Goal: Task Accomplishment & Management: Manage account settings

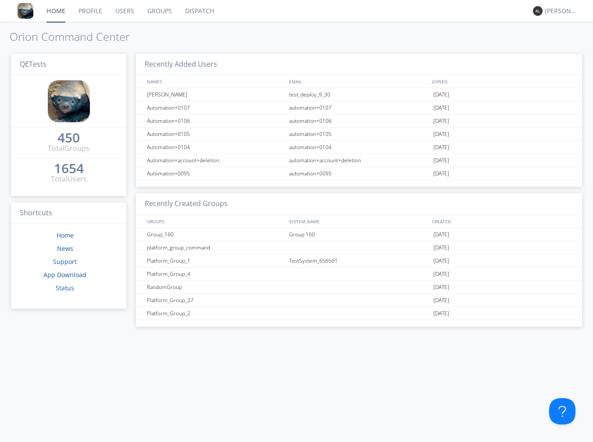
click at [210, 9] on link "Dispatch" at bounding box center [199, 11] width 42 height 22
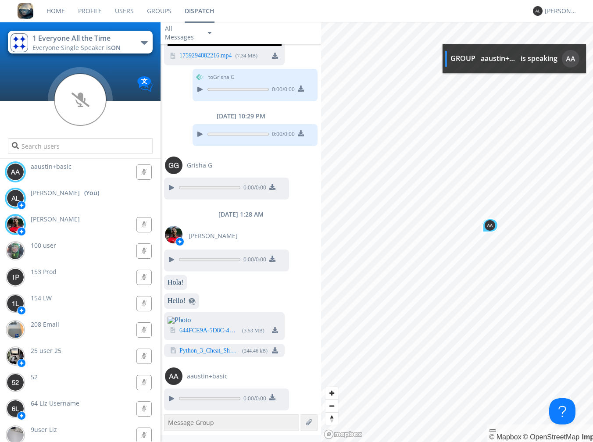
scroll to position [1239, 0]
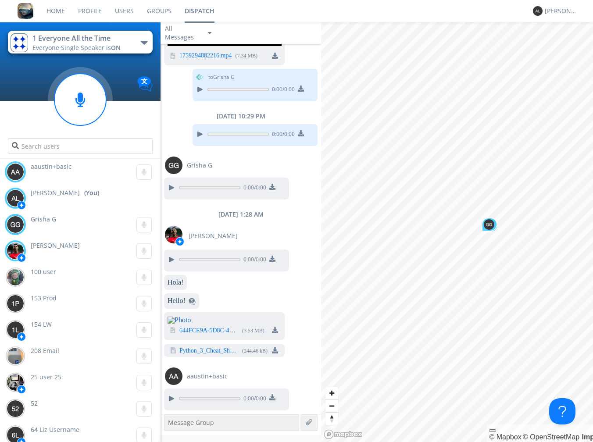
click at [151, 11] on link "Groups" at bounding box center [159, 11] width 38 height 22
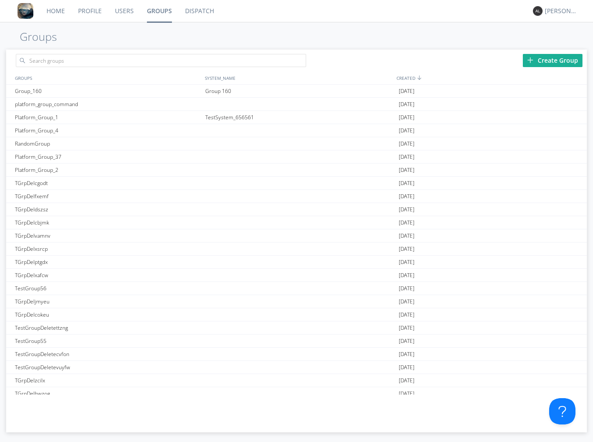
click at [547, 61] on div "Create Group" at bounding box center [553, 60] width 60 height 13
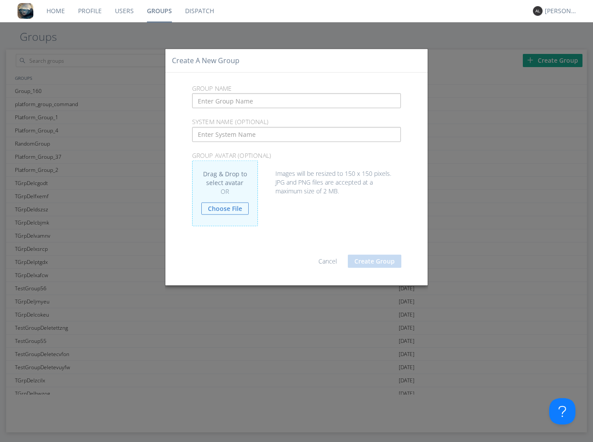
click at [266, 95] on input "text" at bounding box center [296, 100] width 209 height 15
drag, startPoint x: 242, startPoint y: 101, endPoint x: 195, endPoint y: 101, distance: 47.4
click at [193, 101] on input "Group_160_2" at bounding box center [296, 100] width 209 height 15
type input "Group_160_2"
click at [220, 132] on input "text" at bounding box center [296, 134] width 209 height 15
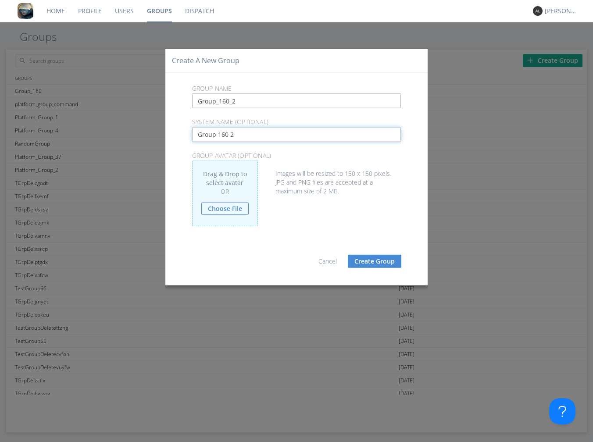
type input "Group 160 2"
click at [375, 257] on button "Create Group" at bounding box center [374, 261] width 53 height 13
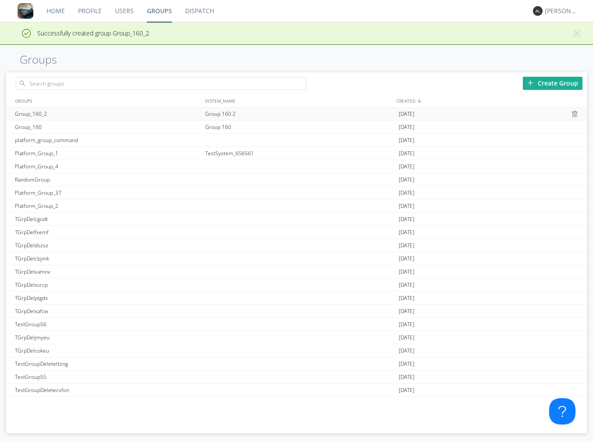
click at [226, 112] on div "Group 160 2" at bounding box center [299, 113] width 193 height 13
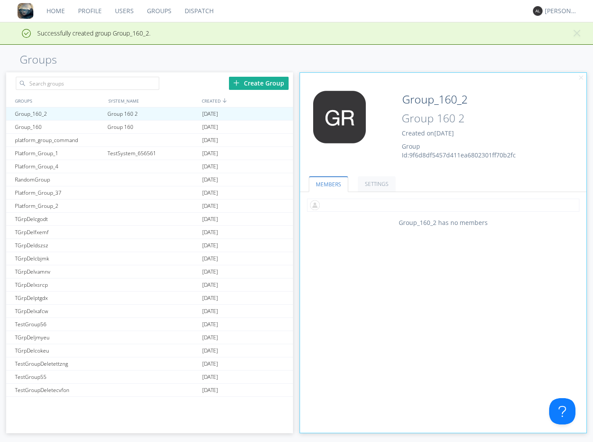
click at [340, 209] on input "text" at bounding box center [443, 205] width 272 height 13
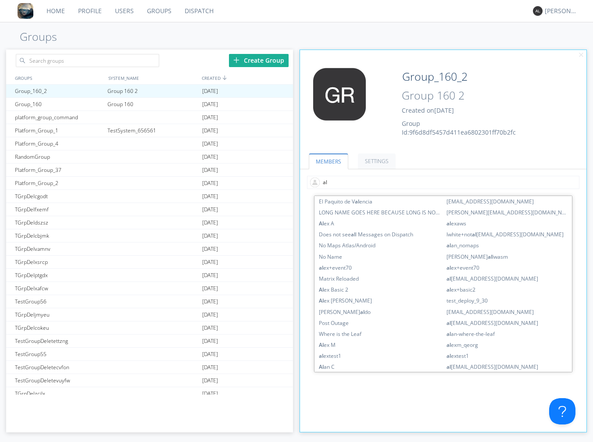
type input "a"
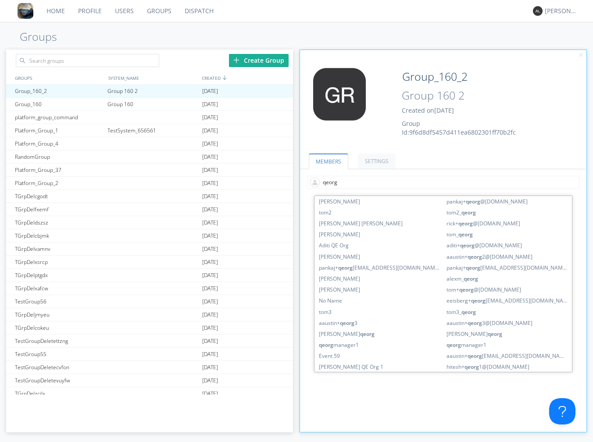
type input "qeorg2"
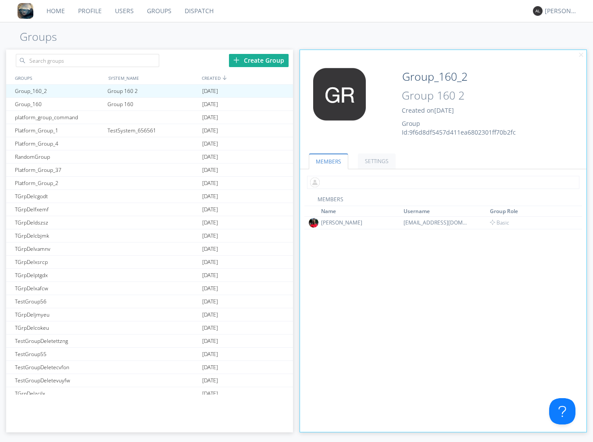
click at [331, 184] on input "text" at bounding box center [443, 182] width 272 height 13
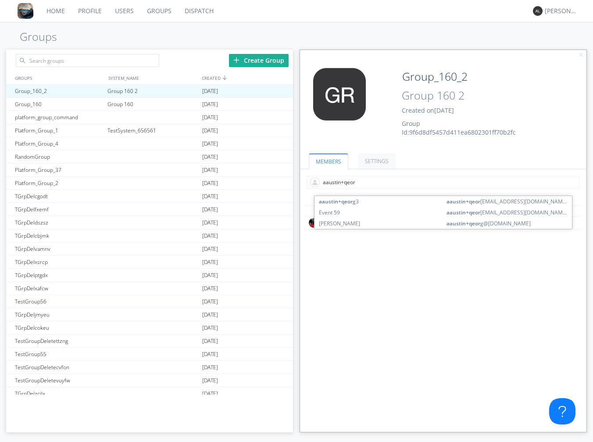
type input "aaustin+qeorg"
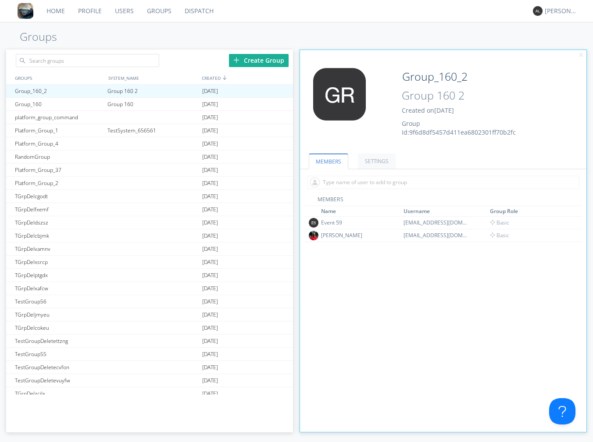
click at [199, 8] on link "Dispatch" at bounding box center [199, 11] width 42 height 22
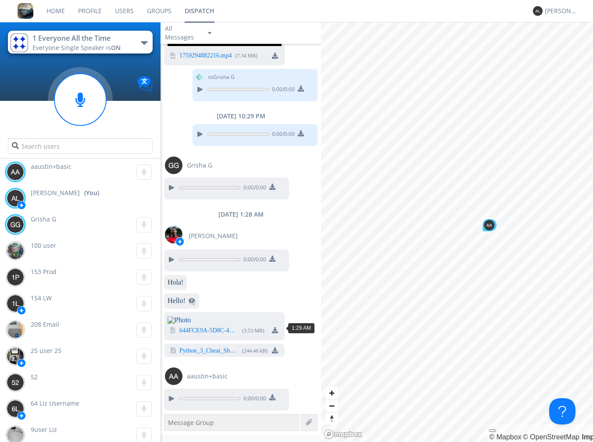
scroll to position [872, 0]
click at [143, 225] on g at bounding box center [143, 224] width 15 height 15
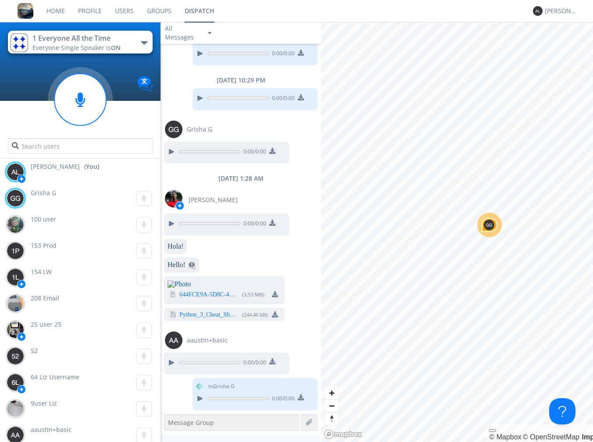
scroll to position [0, 0]
click at [123, 10] on link "Users" at bounding box center [124, 11] width 32 height 22
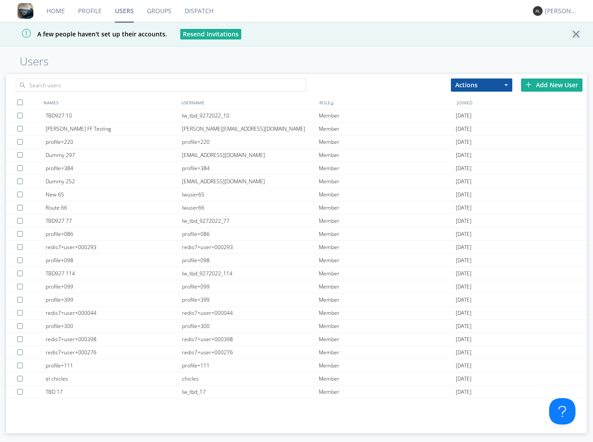
click at [538, 84] on div "Add New User" at bounding box center [551, 84] width 61 height 13
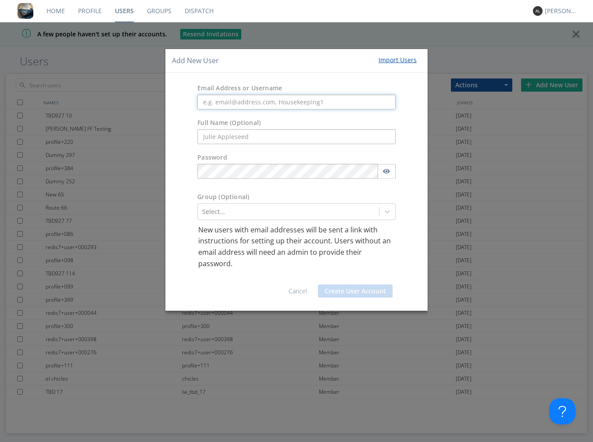
click at [242, 105] on input "text" at bounding box center [296, 101] width 198 height 15
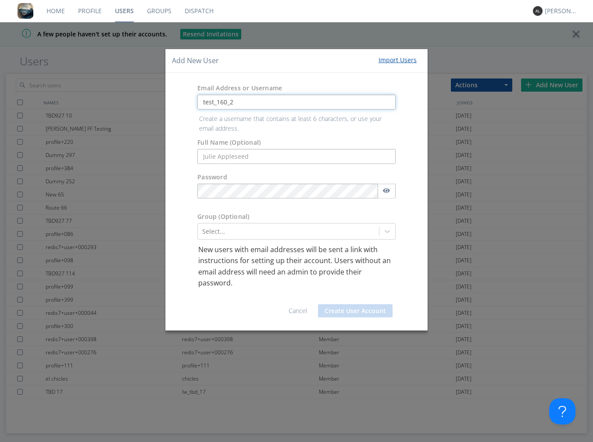
drag, startPoint x: 246, startPoint y: 102, endPoint x: 196, endPoint y: 93, distance: 51.7
click at [196, 93] on div "Email Address or Username test_160_2" at bounding box center [296, 96] width 262 height 35
type input "test_160_2"
click at [209, 152] on form "Email Address or Username test_160_2 Create a username that contains at least 6…" at bounding box center [296, 201] width 249 height 245
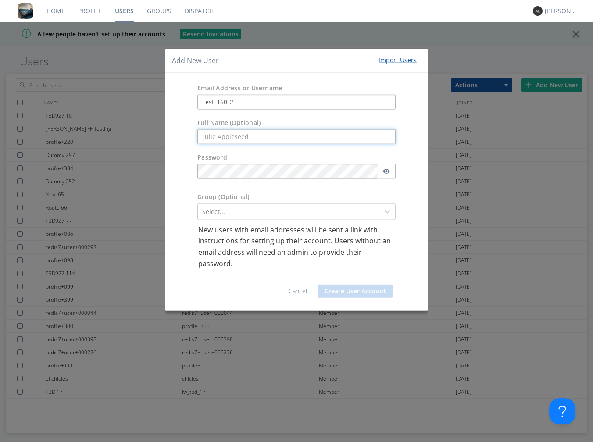
paste input "test_160_2"
type input "test_160_2"
click at [273, 212] on div at bounding box center [288, 211] width 172 height 11
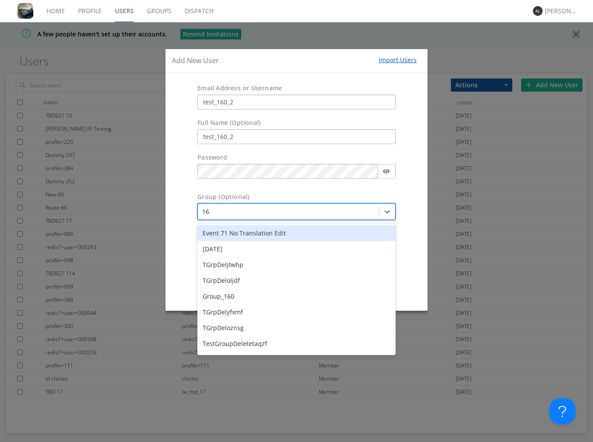
type input "160"
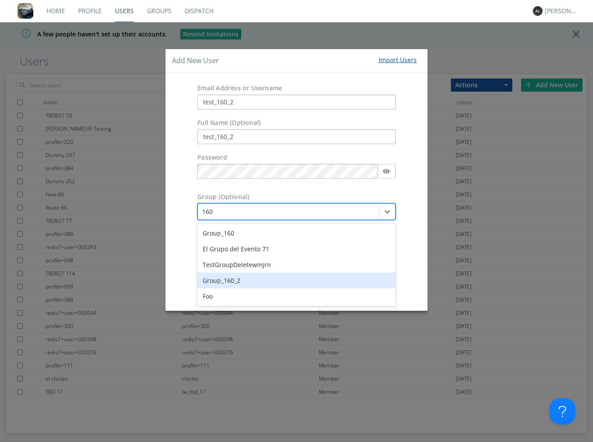
click at [249, 276] on div "Group_160_2" at bounding box center [296, 280] width 198 height 16
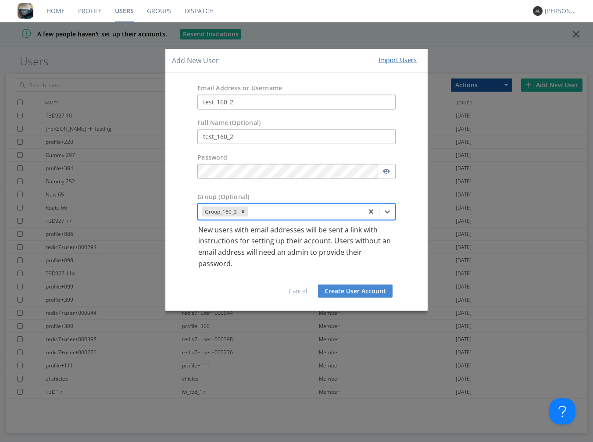
click at [344, 289] on button "Create User Account" at bounding box center [355, 291] width 75 height 13
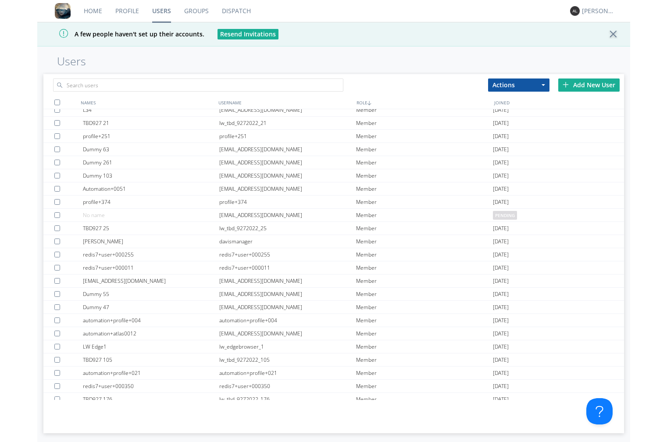
scroll to position [738, 0]
